Goal: Information Seeking & Learning: Learn about a topic

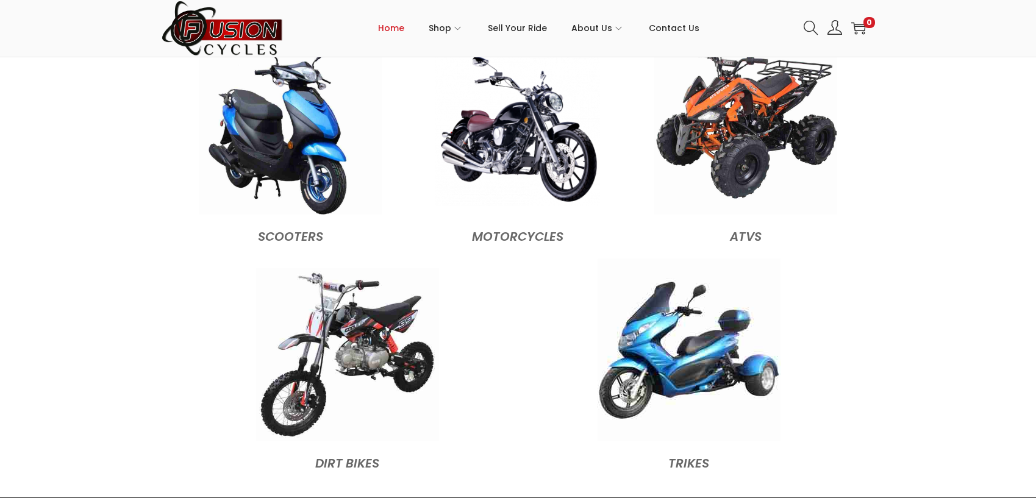
scroll to position [1219, 0]
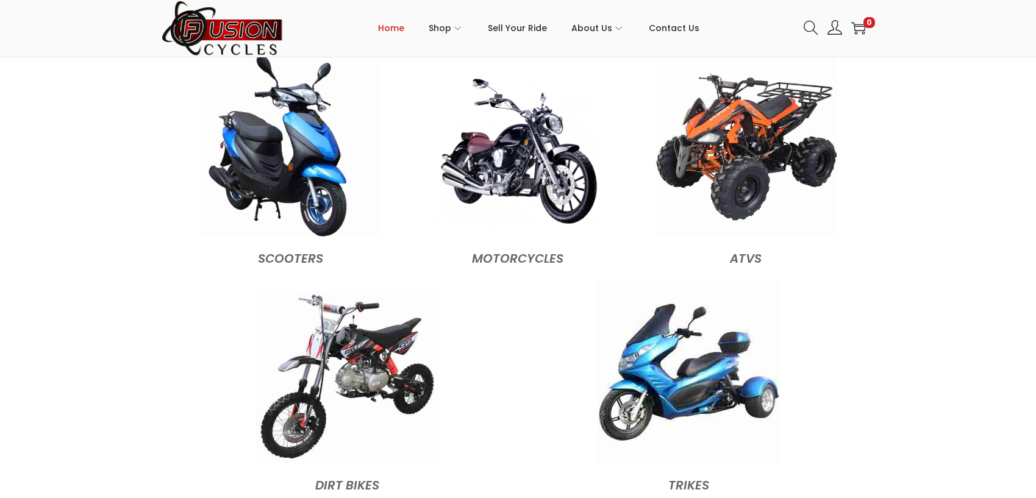
click at [525, 162] on img at bounding box center [517, 151] width 165 height 153
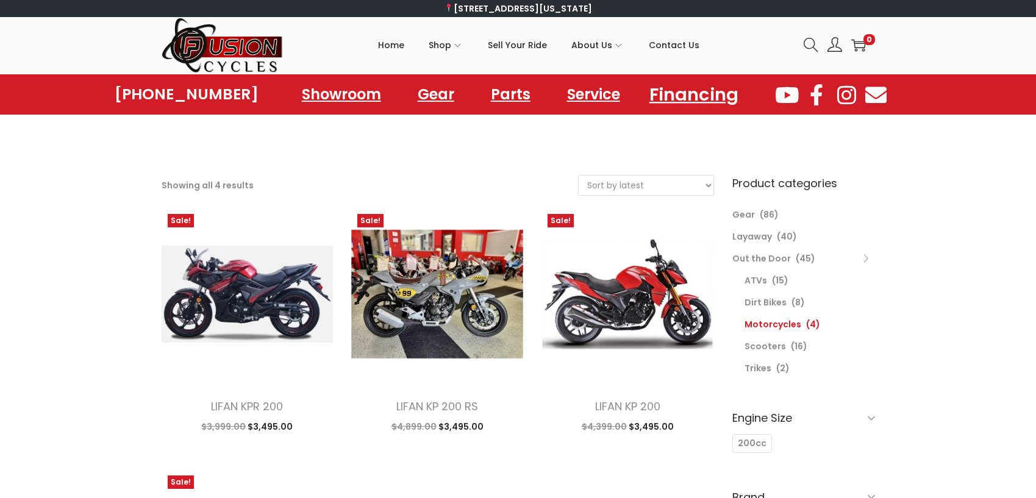
click at [697, 91] on link "Financing" at bounding box center [693, 94] width 118 height 34
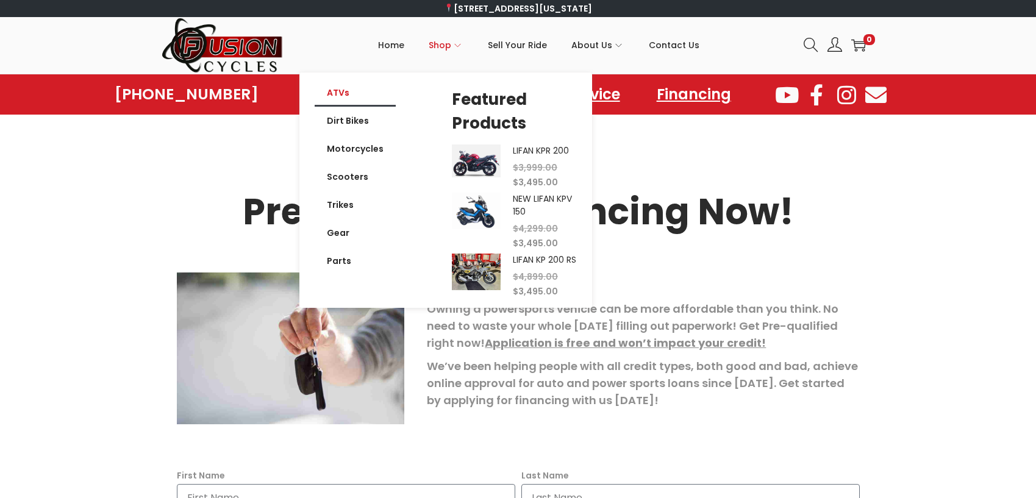
click at [339, 90] on link "ATVs" at bounding box center [355, 93] width 81 height 28
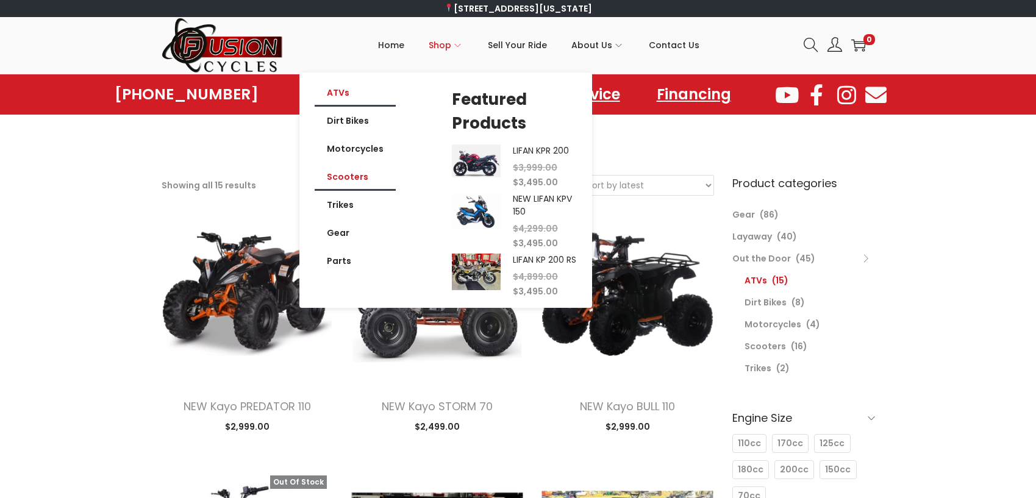
click at [349, 176] on link "Scooters" at bounding box center [355, 177] width 81 height 28
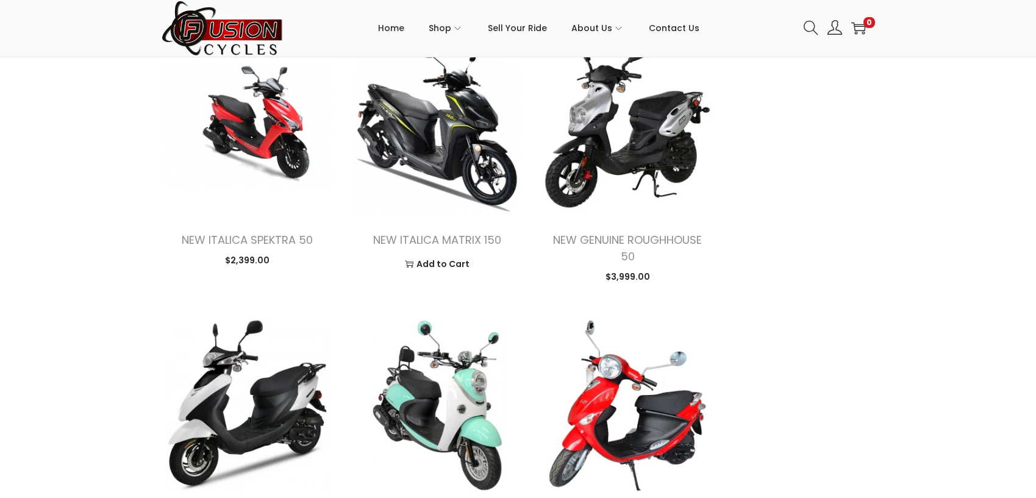
scroll to position [1036, 0]
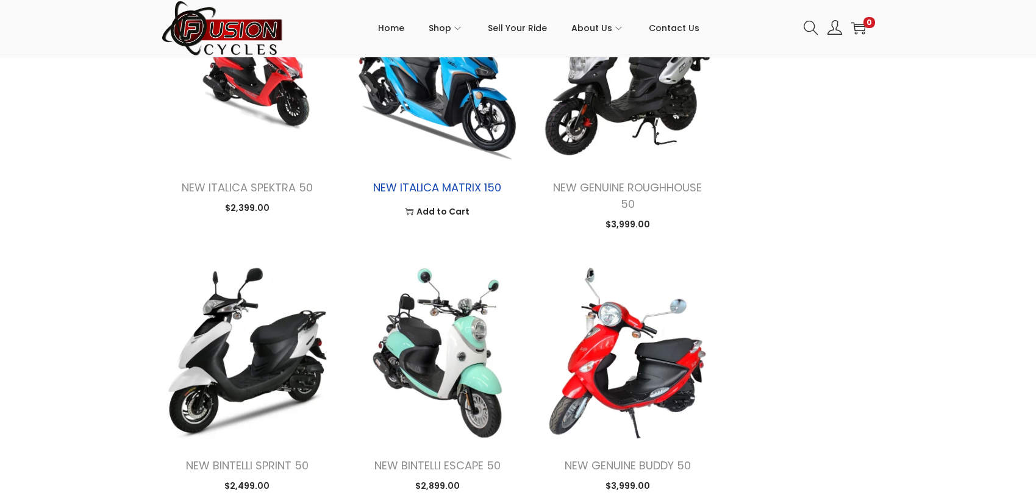
click at [458, 188] on link "NEW ITALICA MATRIX 150" at bounding box center [437, 187] width 128 height 15
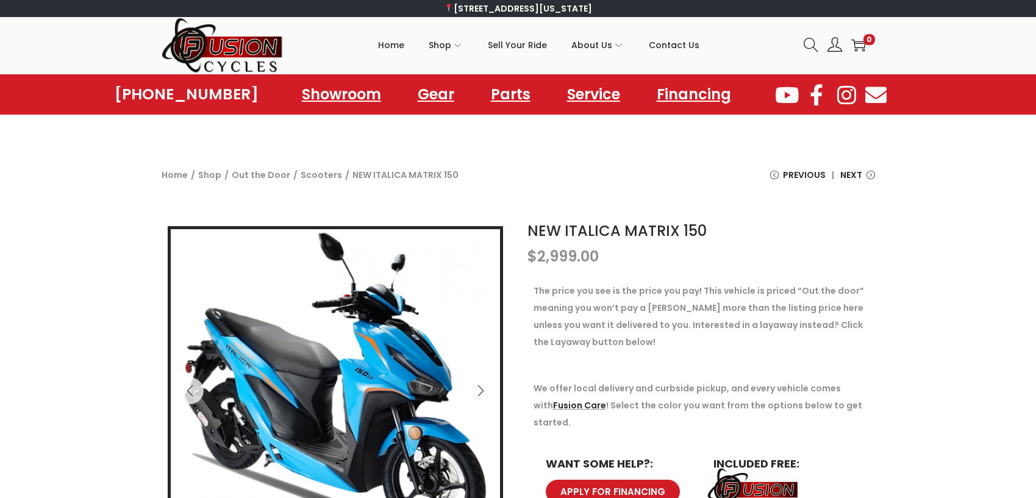
click at [107, 36] on div "Skip to navigation Skip to content Home Shop ATVs Dirt Bikes Motorcycles Scoote…" at bounding box center [518, 45] width 1036 height 57
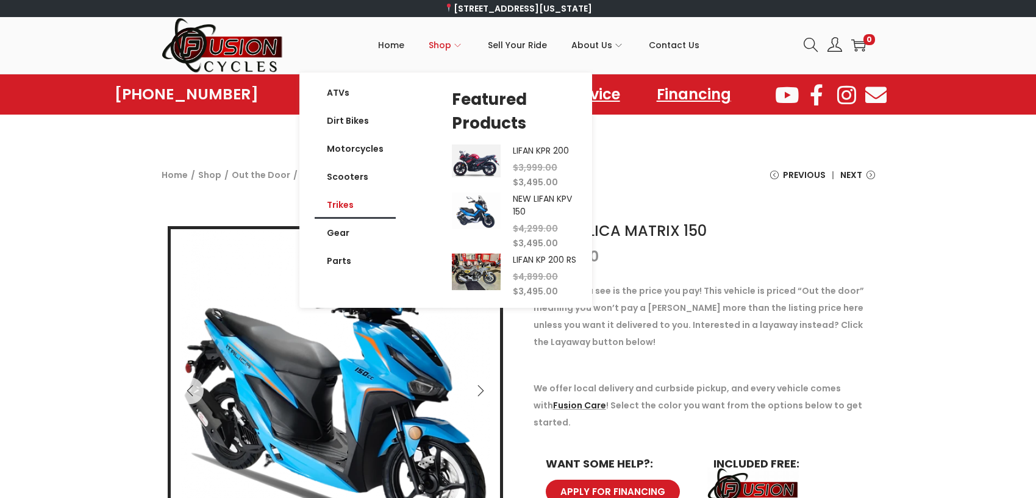
click at [342, 203] on link "Trikes" at bounding box center [355, 205] width 81 height 28
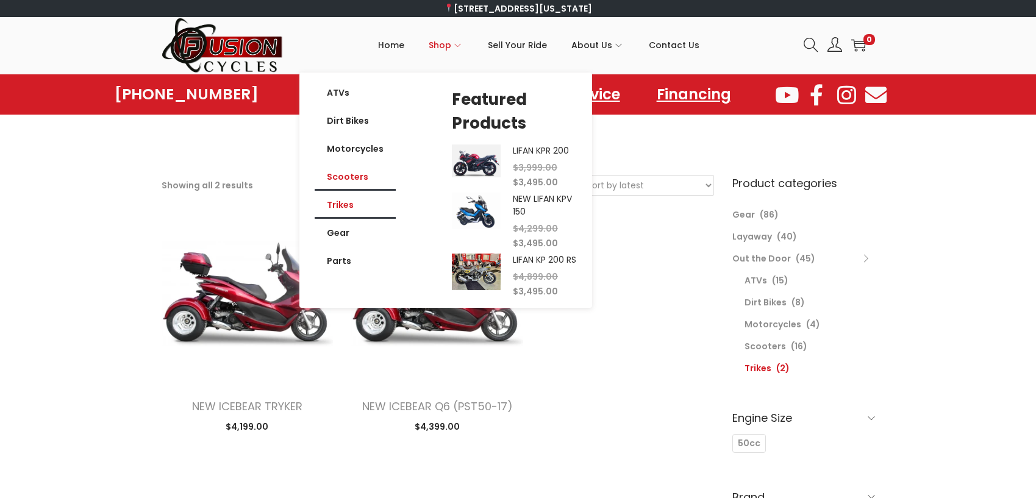
click at [357, 176] on link "Scooters" at bounding box center [355, 177] width 81 height 28
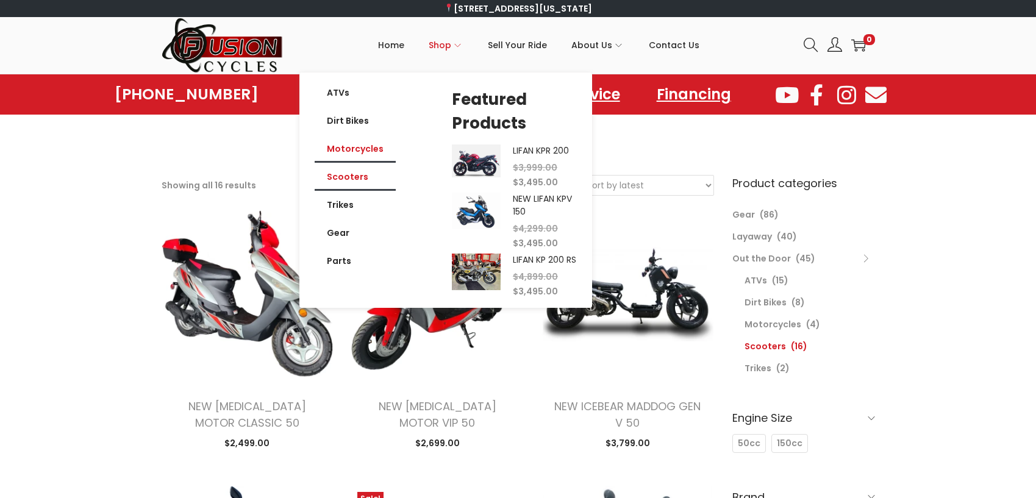
click at [362, 146] on link "Motorcycles" at bounding box center [355, 149] width 81 height 28
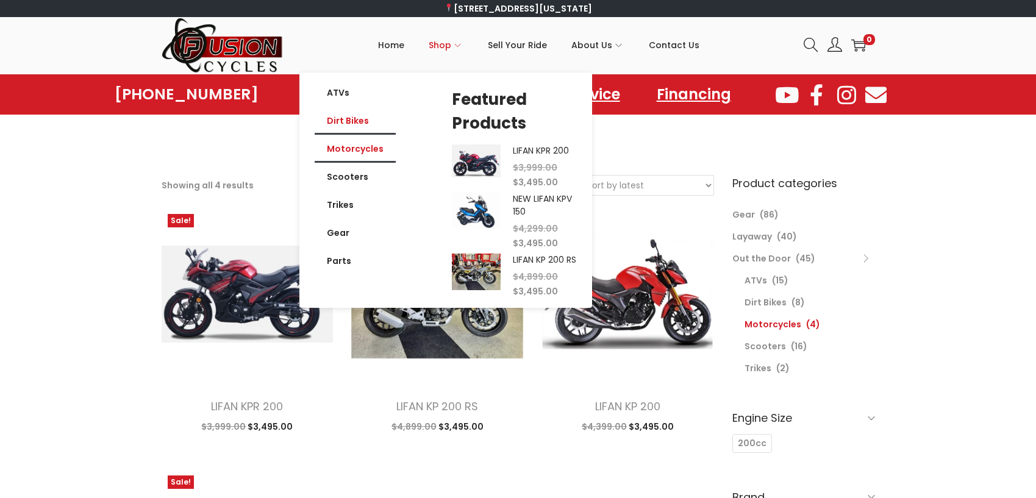
click at [355, 119] on link "Dirt Bikes" at bounding box center [355, 121] width 81 height 28
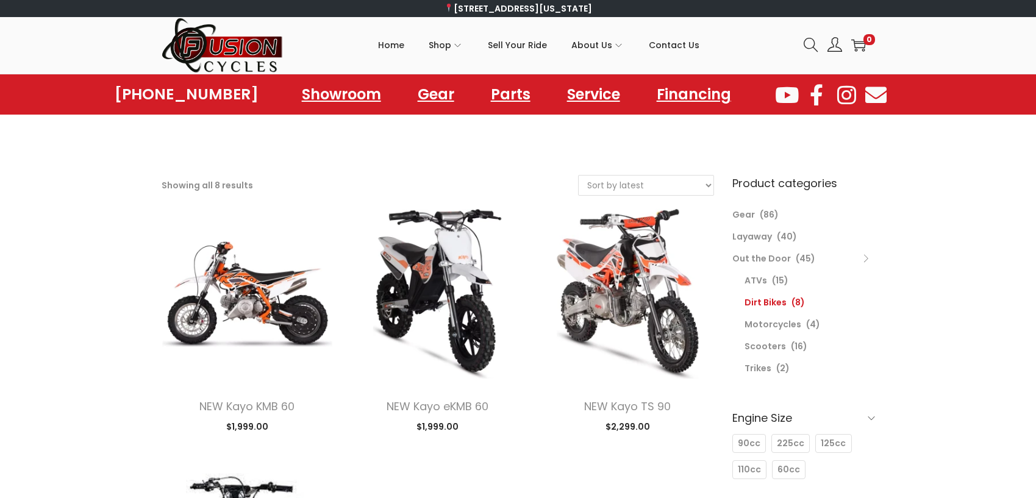
drag, startPoint x: 126, startPoint y: 36, endPoint x: 138, endPoint y: 36, distance: 12.2
click at [126, 36] on div "Skip to navigation Skip to content Home Shop ATVs Dirt Bikes Motorcycles Scoote…" at bounding box center [518, 45] width 1036 height 57
click at [684, 41] on span "Contact Us" at bounding box center [674, 45] width 51 height 30
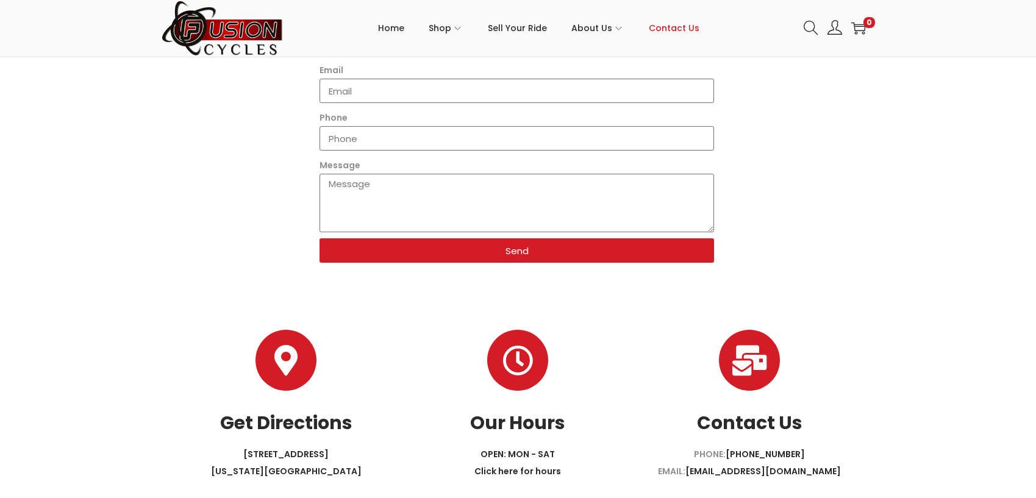
scroll to position [415, 0]
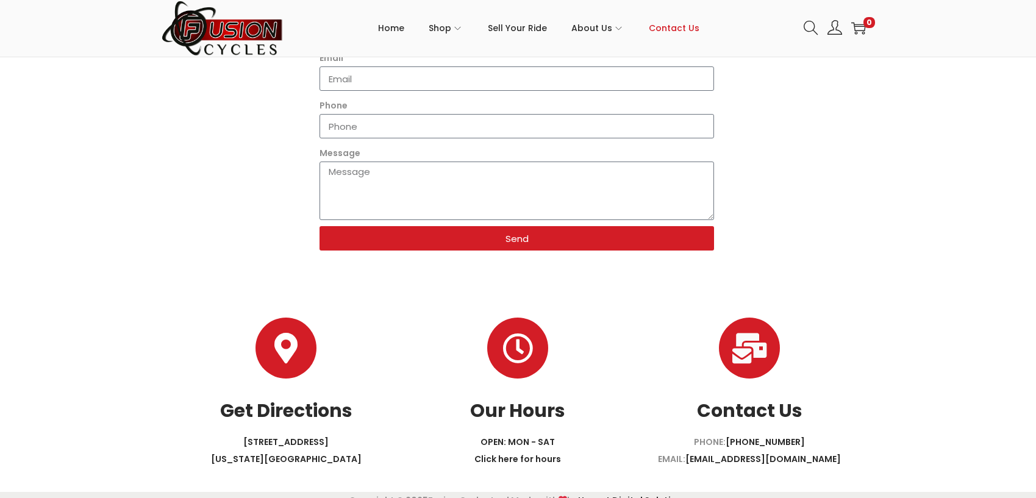
click at [195, 44] on img at bounding box center [223, 28] width 122 height 57
